Goal: Transaction & Acquisition: Purchase product/service

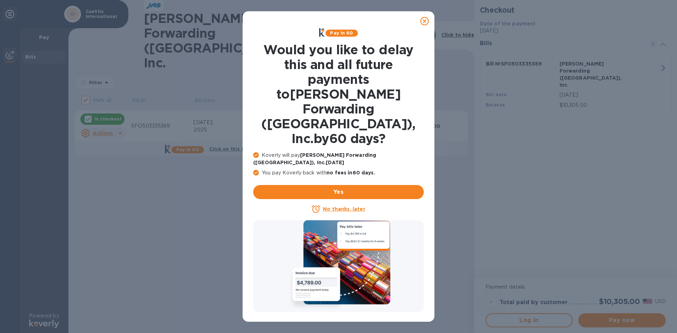
click at [426, 22] on icon at bounding box center [424, 21] width 8 height 8
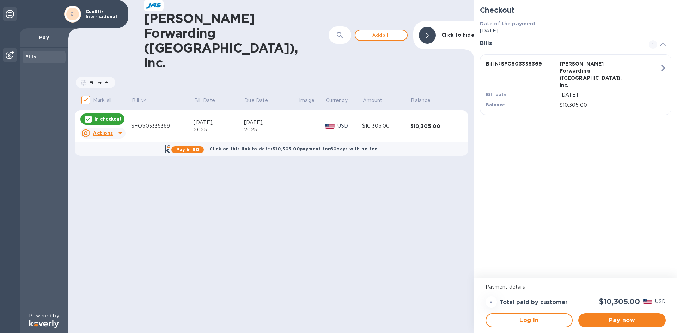
click at [107, 131] on u "Actions" at bounding box center [103, 134] width 20 height 6
click at [143, 176] on div at bounding box center [338, 166] width 677 height 333
click at [627, 320] on span "Pay now" at bounding box center [622, 320] width 76 height 8
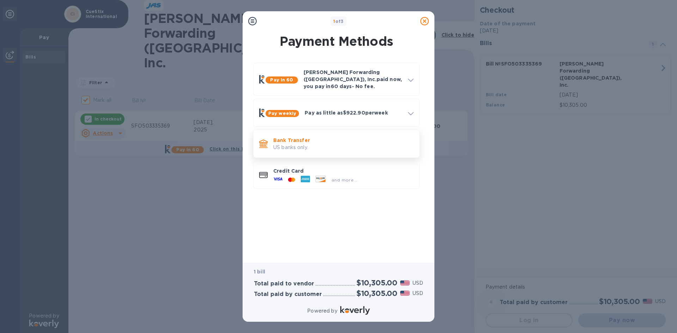
click at [317, 144] on p "US banks only." at bounding box center [343, 147] width 140 height 7
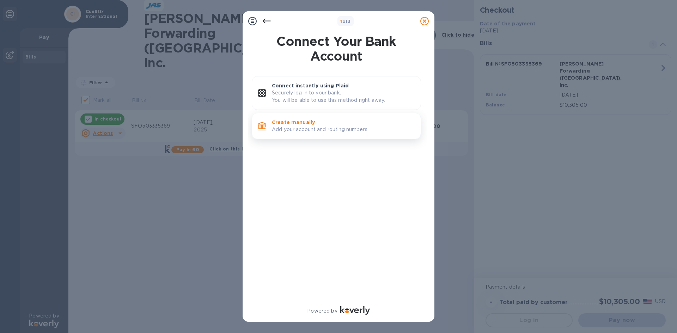
click at [279, 129] on p "Add your account and routing numbers." at bounding box center [343, 129] width 143 height 7
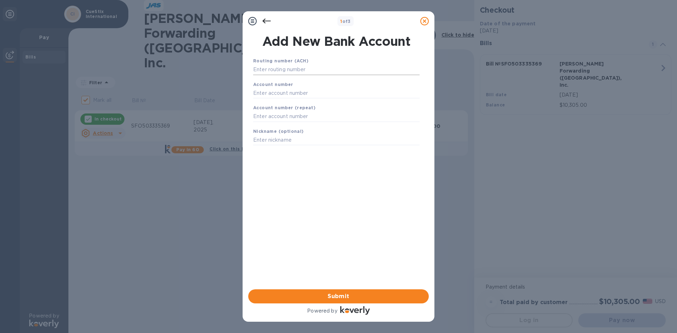
click at [273, 68] on input "text" at bounding box center [336, 70] width 166 height 11
type input "102000607"
type input "8097050285"
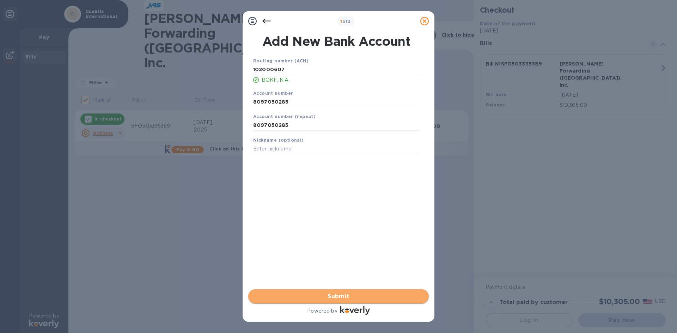
click at [350, 298] on span "Submit" at bounding box center [338, 296] width 169 height 8
